Goal: Obtain resource: Download file/media

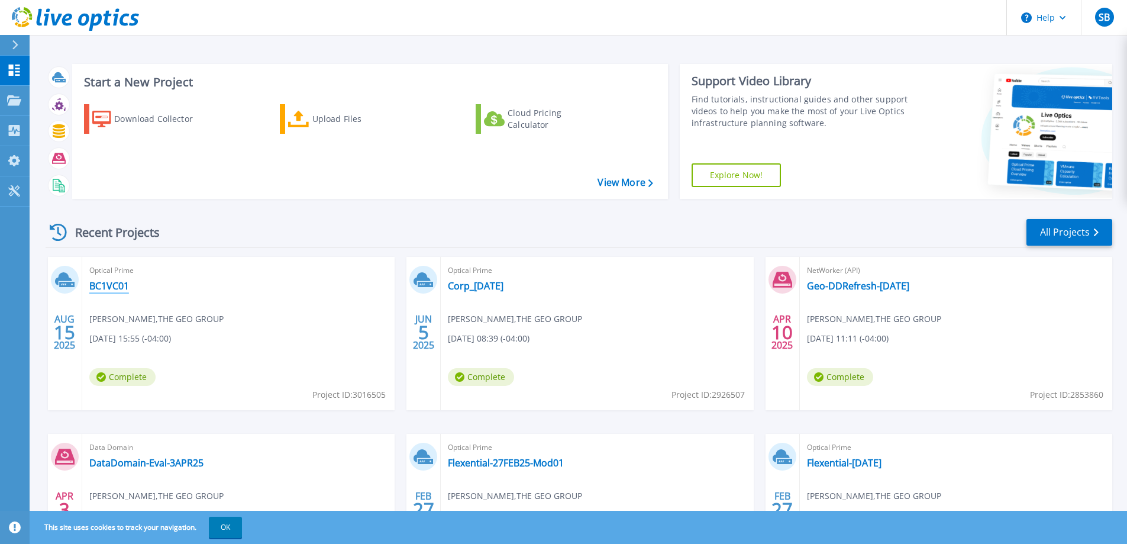
click at [103, 286] on link "BC1VC01" at bounding box center [109, 286] width 40 height 12
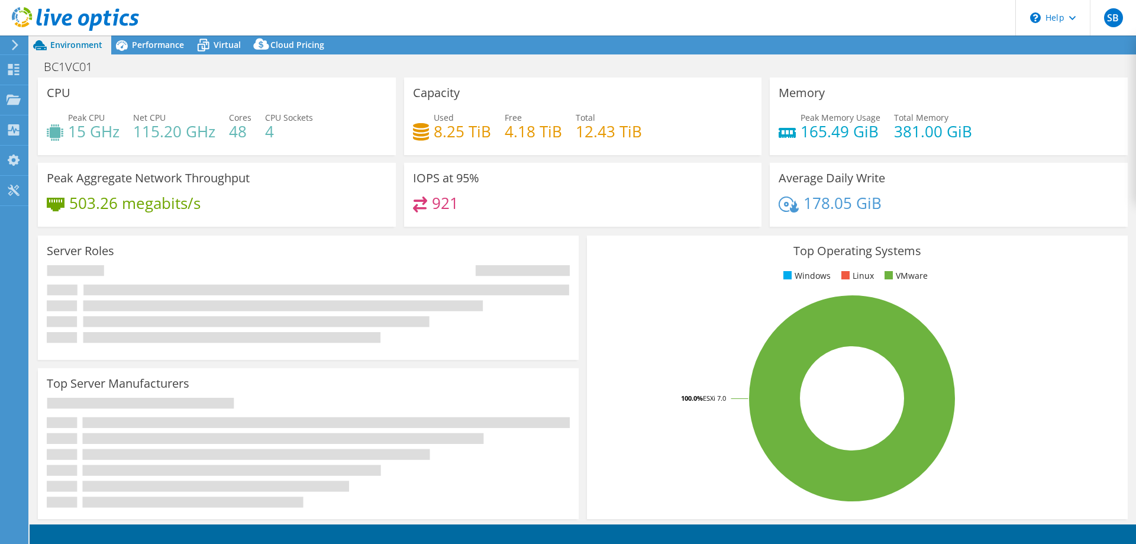
select select "USEast"
select select "USD"
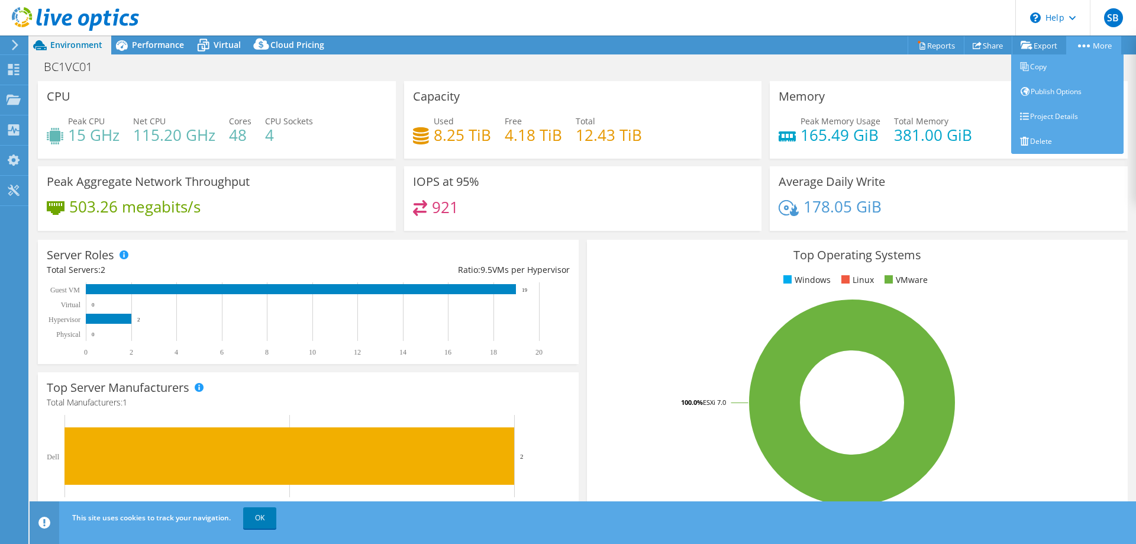
click at [1088, 40] on link "More" at bounding box center [1093, 45] width 55 height 18
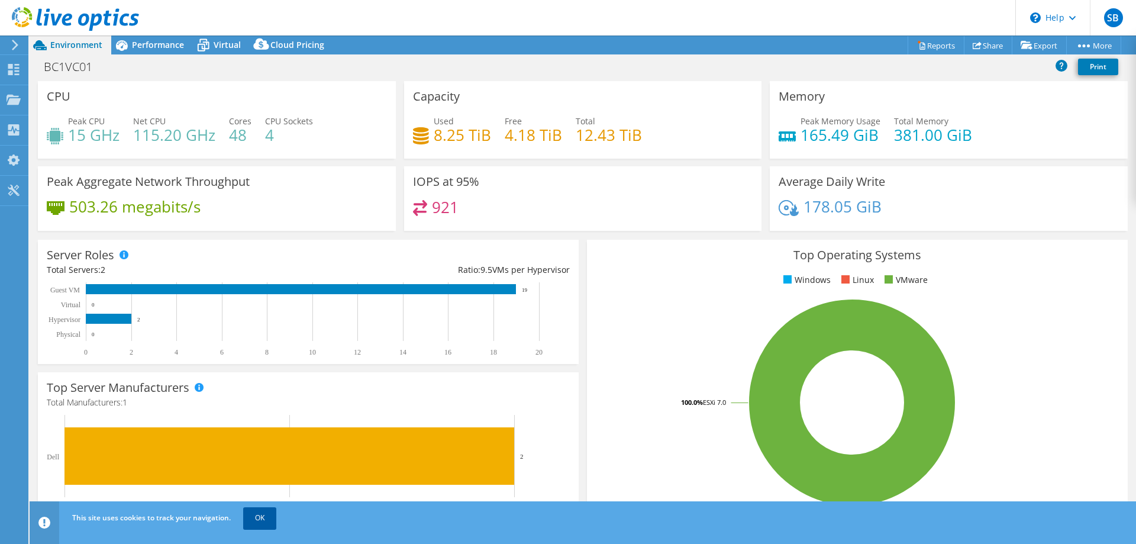
click at [276, 513] on link "OK" at bounding box center [259, 517] width 33 height 21
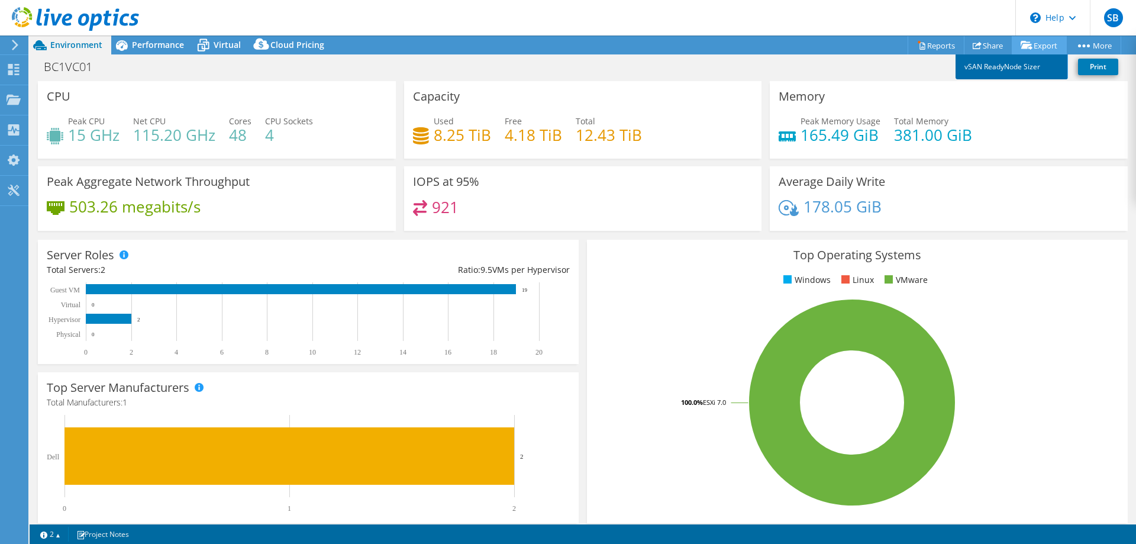
click at [1007, 69] on link "vSAN ReadyNode Sizer" at bounding box center [1011, 66] width 112 height 25
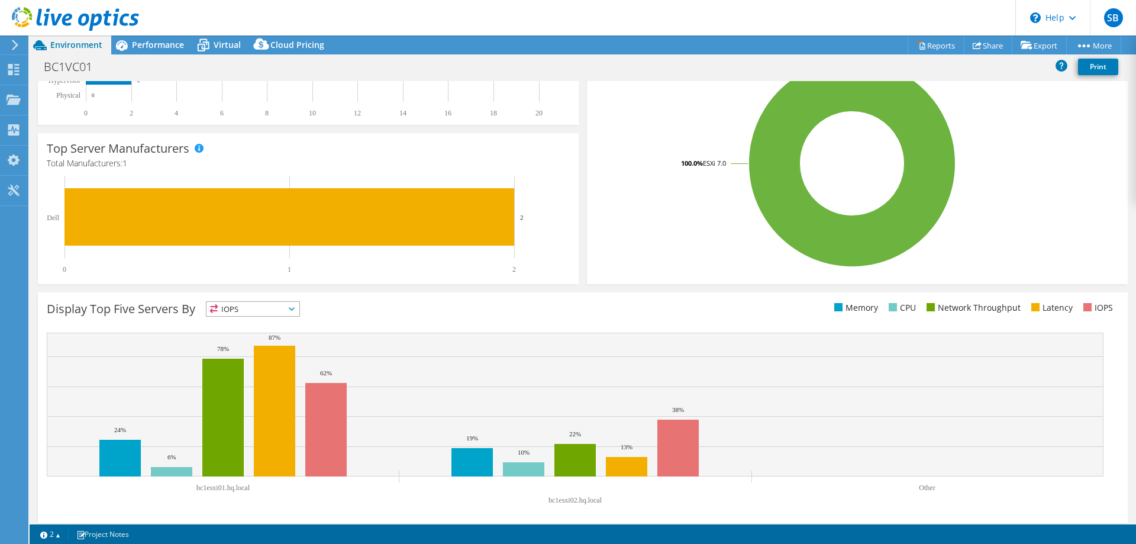
scroll to position [246, 0]
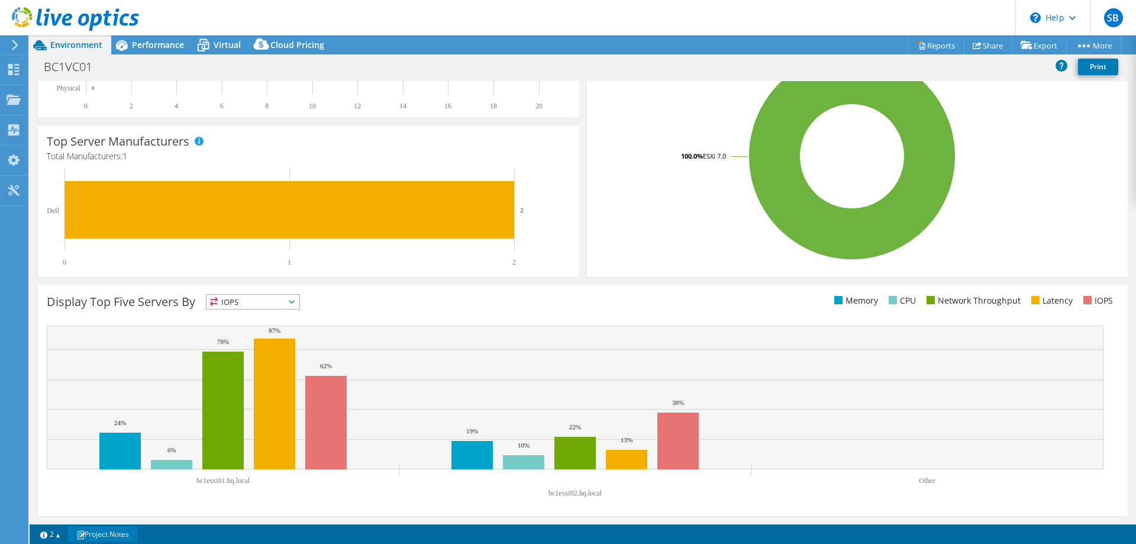
click at [95, 537] on link "Project Notes" at bounding box center [102, 533] width 69 height 15
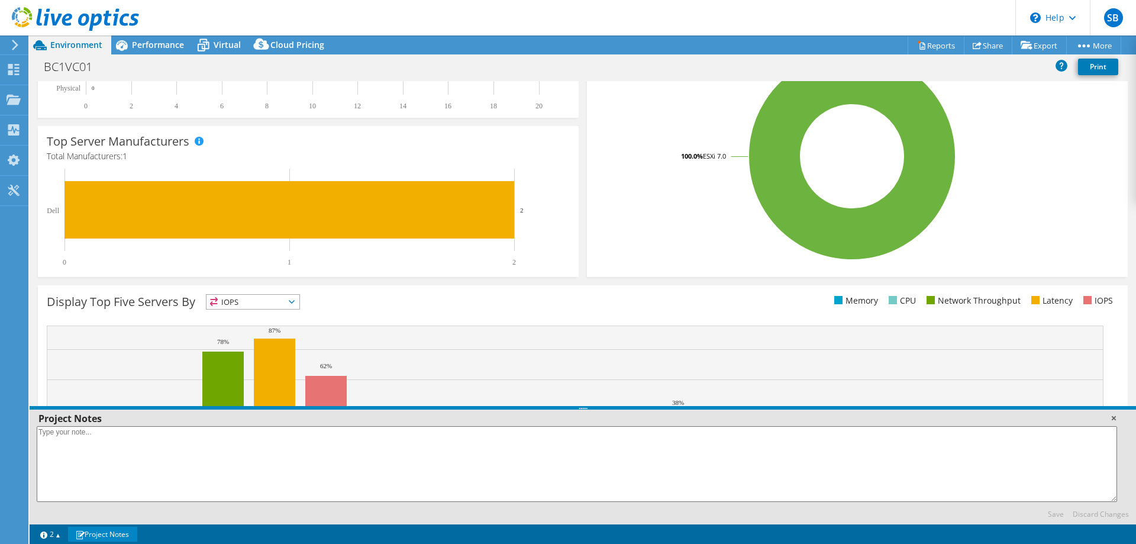
click at [1112, 418] on link at bounding box center [1113, 418] width 12 height 12
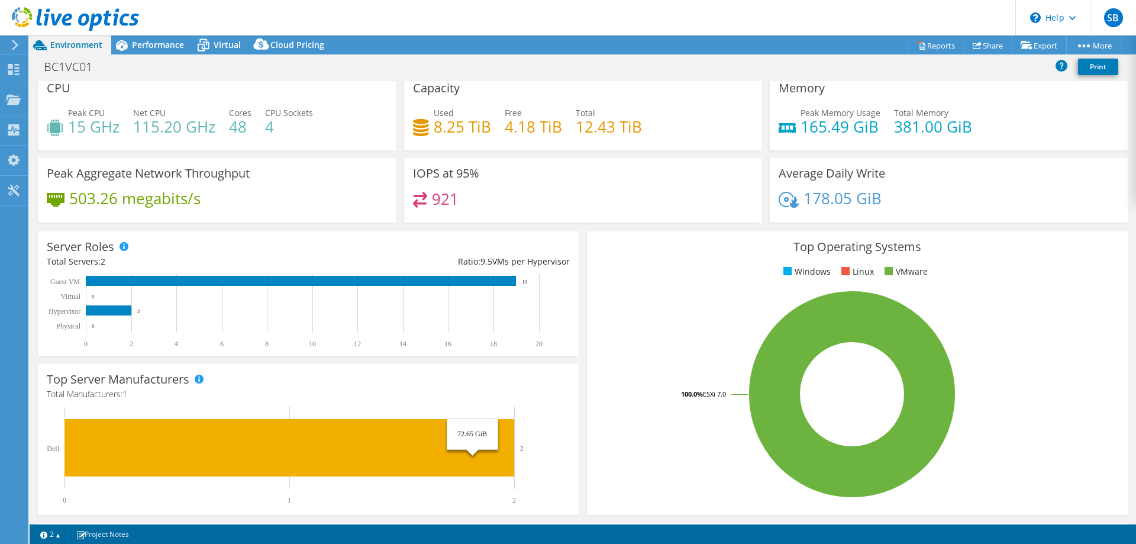
scroll to position [0, 0]
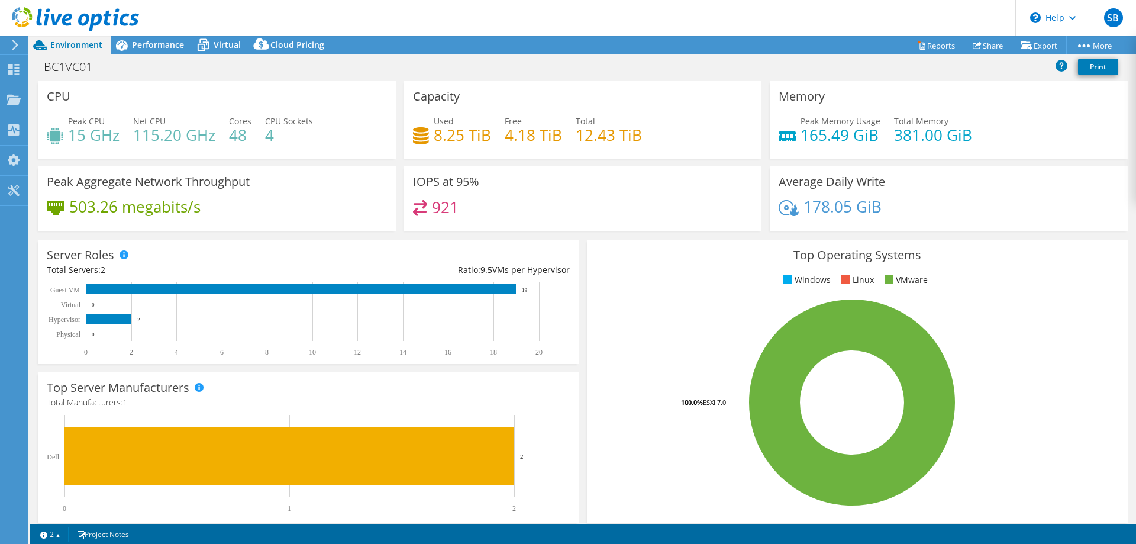
click at [652, 70] on div "BC1VC01 Print" at bounding box center [583, 67] width 1106 height 22
click at [937, 47] on link "Reports" at bounding box center [935, 45] width 57 height 18
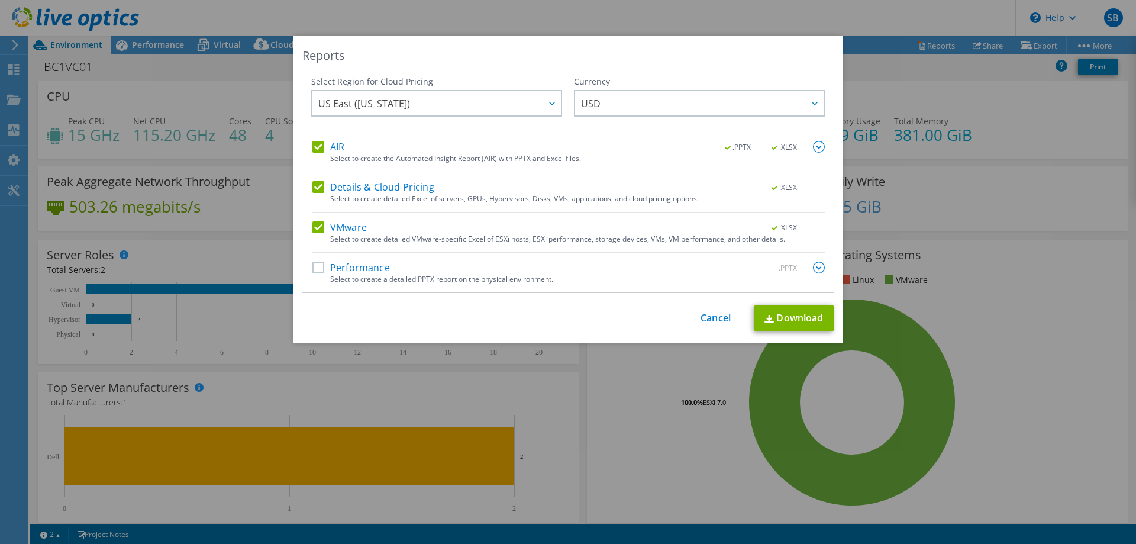
click at [331, 263] on label "Performance" at bounding box center [350, 267] width 77 height 12
click at [0, 0] on input "Performance" at bounding box center [0, 0] width 0 height 0
click at [784, 317] on link "Download" at bounding box center [793, 318] width 79 height 27
